Goal: Information Seeking & Learning: Learn about a topic

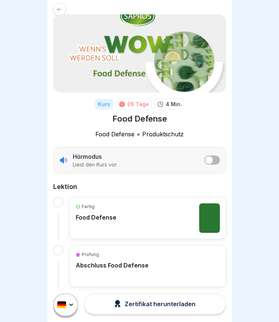
scroll to position [15, 0]
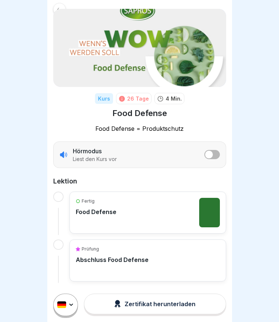
click at [136, 308] on div "Zertifikat herunterladen" at bounding box center [154, 304] width 81 height 8
click at [101, 208] on p "Food Defense" at bounding box center [96, 211] width 41 height 7
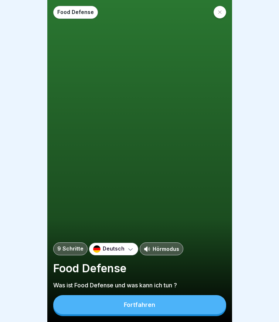
click at [128, 308] on div "Fortfahren" at bounding box center [139, 305] width 31 height 7
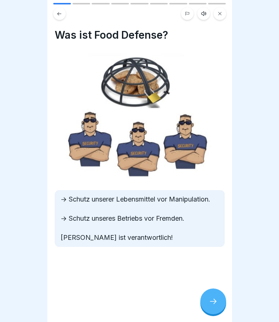
click at [128, 311] on div "Was ist Food Defense? -> Schutz unserer Lebensmittel vor Manipulation. -> Schut…" at bounding box center [139, 161] width 184 height 322
click at [201, 304] on div at bounding box center [213, 302] width 26 height 26
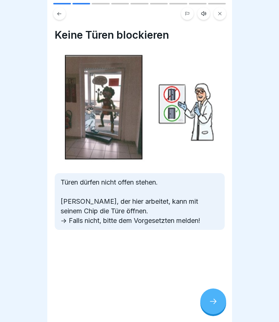
click at [211, 304] on icon at bounding box center [212, 301] width 9 height 9
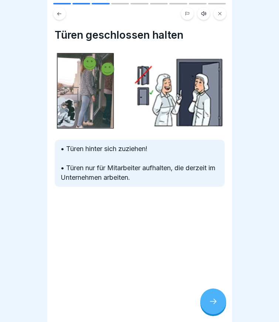
click at [211, 304] on icon at bounding box center [212, 301] width 9 height 9
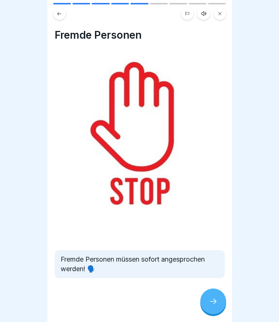
click at [211, 304] on icon at bounding box center [212, 301] width 9 height 9
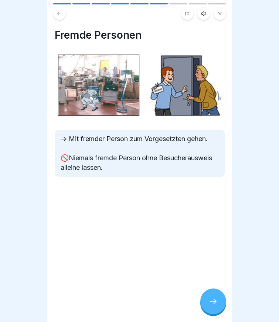
click at [211, 304] on icon at bounding box center [212, 301] width 9 height 9
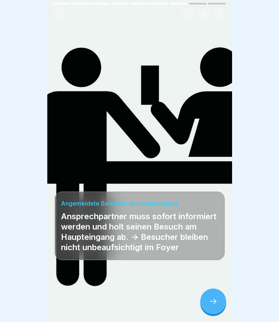
click at [211, 304] on icon at bounding box center [212, 301] width 9 height 9
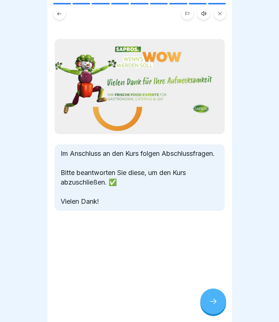
click at [211, 304] on icon at bounding box center [212, 301] width 9 height 9
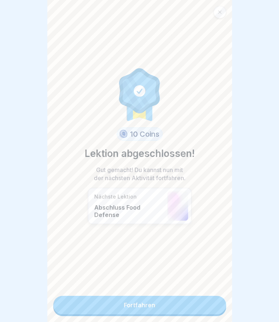
click at [211, 304] on link "Fortfahren" at bounding box center [139, 305] width 173 height 18
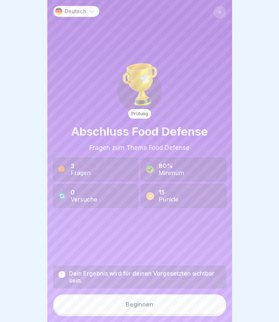
click at [211, 304] on button "Beginnen" at bounding box center [139, 305] width 173 height 20
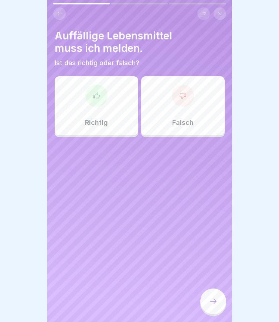
click at [80, 96] on div "Richtig" at bounding box center [96, 105] width 83 height 59
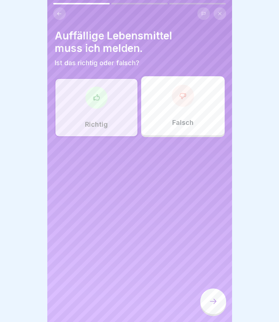
click at [206, 277] on div "Auffällige Lebensmittel muss ich melden. Ist das richtig oder falsch? Richtig F…" at bounding box center [139, 161] width 184 height 322
click at [213, 306] on icon at bounding box center [212, 301] width 9 height 9
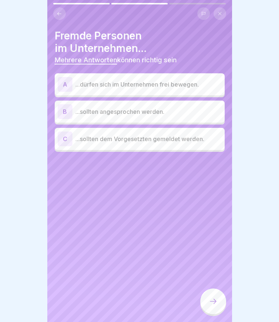
click at [108, 140] on p "...sollten dem Vorgesetzten gemeldet werden." at bounding box center [148, 139] width 146 height 9
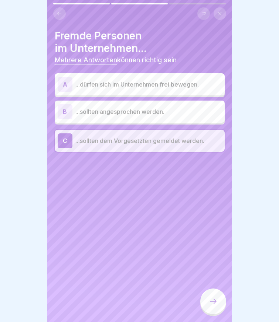
click at [117, 110] on p "...sollten angesprochen werden." at bounding box center [148, 111] width 146 height 9
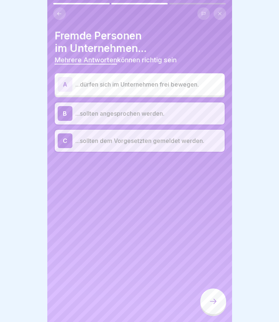
click at [208, 307] on div at bounding box center [213, 302] width 26 height 26
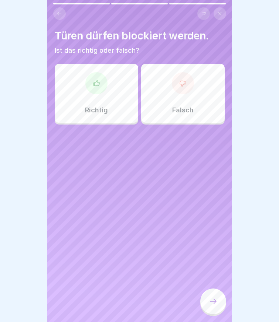
click at [171, 103] on div "Falsch" at bounding box center [182, 93] width 83 height 59
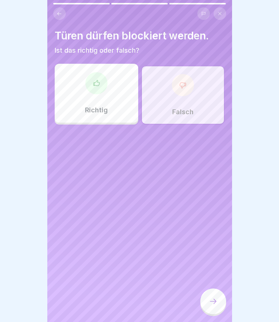
click at [216, 306] on icon at bounding box center [212, 301] width 9 height 9
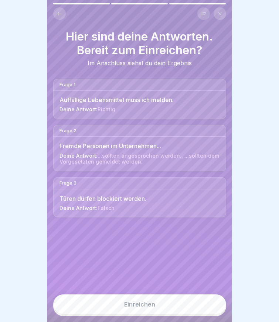
click at [135, 308] on div "Einreichen" at bounding box center [139, 304] width 31 height 7
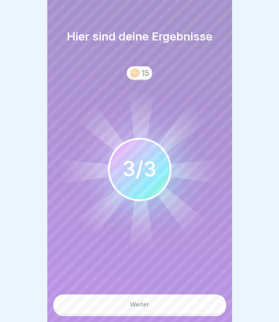
click at [130, 308] on div "Weiter" at bounding box center [139, 304] width 19 height 7
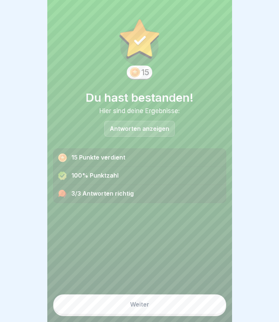
click at [132, 307] on button "Weiter" at bounding box center [139, 305] width 173 height 20
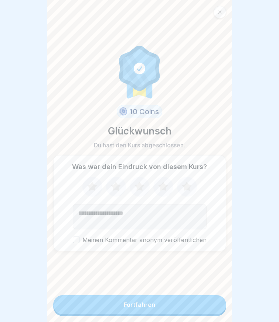
click at [132, 307] on button "Fortfahren" at bounding box center [139, 304] width 173 height 19
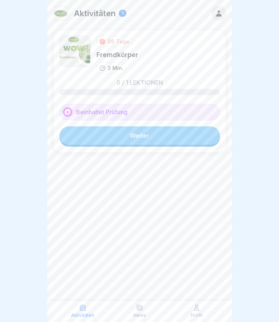
click at [122, 136] on link "Weiter" at bounding box center [139, 136] width 160 height 18
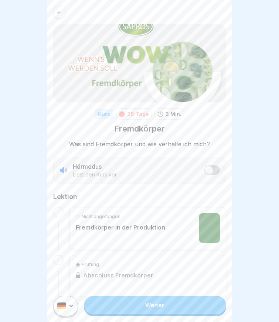
click at [135, 315] on link "Weiter" at bounding box center [155, 305] width 142 height 18
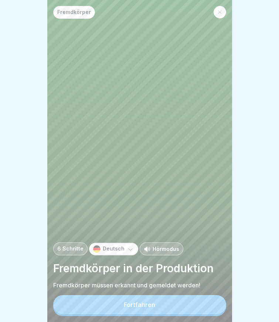
click at [137, 308] on div "Fortfahren" at bounding box center [139, 305] width 31 height 7
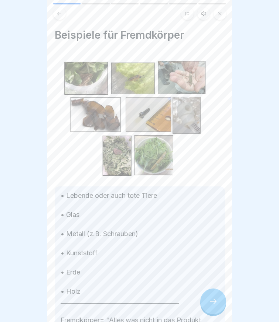
click at [138, 312] on p "• Lebende oder auch tote Tiere • Glas • Metall (z.B. Schrauben) • Kunststoff • …" at bounding box center [140, 263] width 158 height 144
drag, startPoint x: 216, startPoint y: 300, endPoint x: 210, endPoint y: 304, distance: 6.8
click at [212, 303] on div at bounding box center [213, 302] width 26 height 26
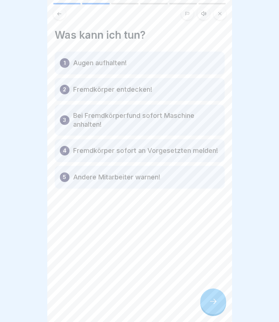
click at [210, 304] on icon at bounding box center [212, 301] width 9 height 9
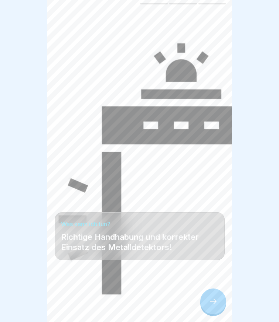
click at [211, 304] on div at bounding box center [213, 302] width 26 height 26
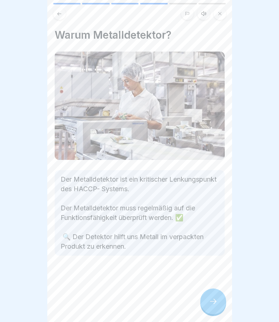
click at [212, 303] on div at bounding box center [213, 302] width 26 height 26
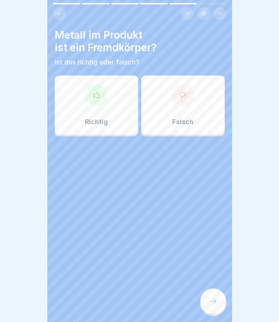
click at [212, 303] on div at bounding box center [213, 302] width 26 height 26
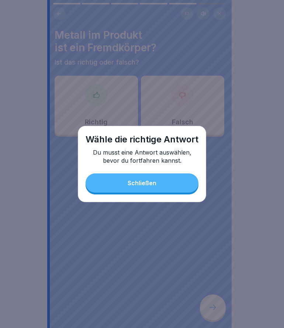
click at [147, 183] on div "Schließen" at bounding box center [142, 183] width 29 height 7
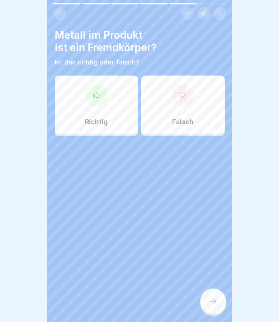
click at [89, 99] on div at bounding box center [96, 95] width 22 height 22
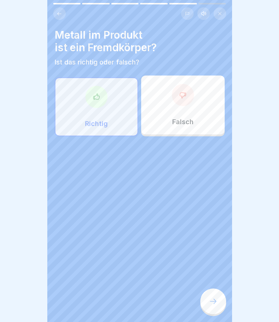
click at [212, 302] on div at bounding box center [213, 302] width 26 height 26
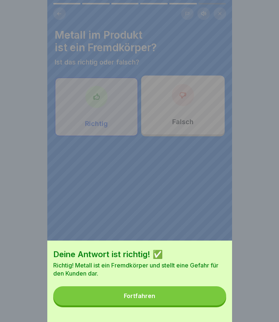
click at [183, 305] on button "Fortfahren" at bounding box center [139, 296] width 173 height 19
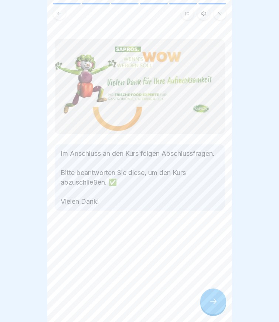
click at [200, 308] on div "Im Anschluss an den Kurs folgen Abschlussfragen. Bitte beantworten Sie diese, u…" at bounding box center [139, 161] width 184 height 322
click at [217, 304] on icon at bounding box center [212, 301] width 9 height 9
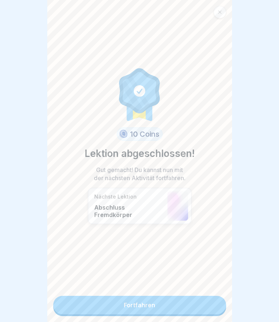
click at [159, 305] on link "Fortfahren" at bounding box center [139, 305] width 173 height 18
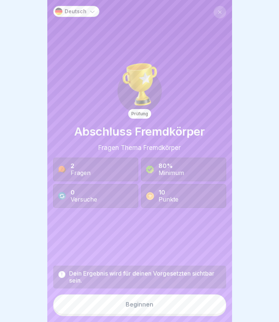
click at [159, 304] on button "Beginnen" at bounding box center [139, 305] width 173 height 20
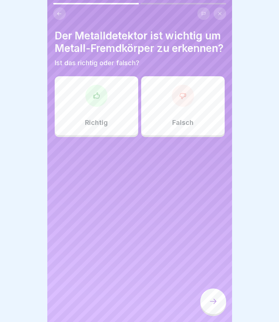
click at [100, 107] on div at bounding box center [96, 96] width 22 height 22
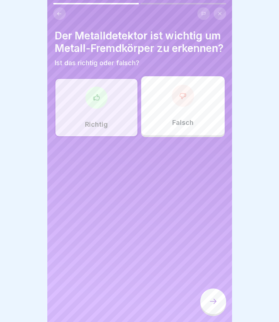
click at [212, 302] on div at bounding box center [213, 302] width 26 height 26
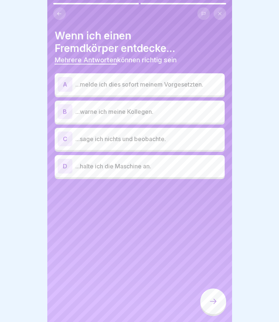
click at [107, 87] on p "...melde ich dies sofort meinem Vorgesetzten." at bounding box center [148, 84] width 146 height 9
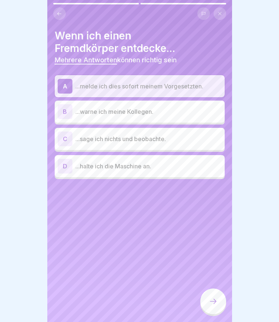
click at [104, 112] on p "...warne ich meine Kollegen." at bounding box center [148, 111] width 146 height 9
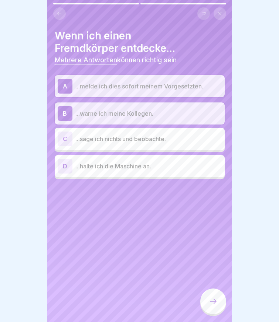
click at [96, 168] on p "...halte ich die Maschine an." at bounding box center [148, 166] width 146 height 9
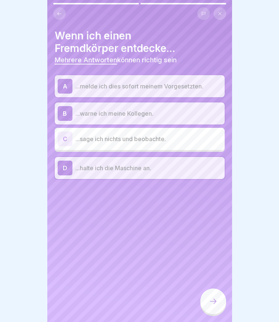
click at [207, 298] on div at bounding box center [213, 302] width 26 height 26
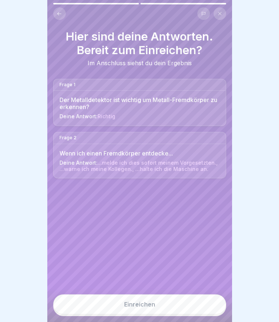
click at [143, 315] on button "Einreichen" at bounding box center [139, 305] width 173 height 20
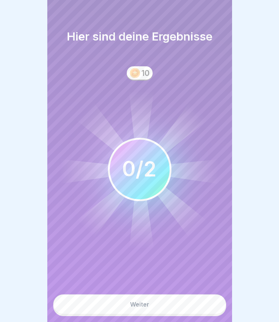
click at [147, 308] on div "Weiter" at bounding box center [139, 304] width 19 height 7
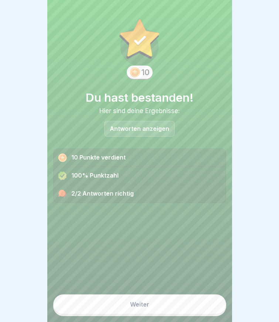
click at [148, 311] on button "Weiter" at bounding box center [139, 305] width 173 height 20
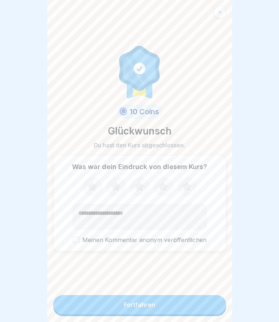
click at [148, 308] on div "Fortfahren" at bounding box center [139, 305] width 31 height 7
